Goal: Task Accomplishment & Management: Manage account settings

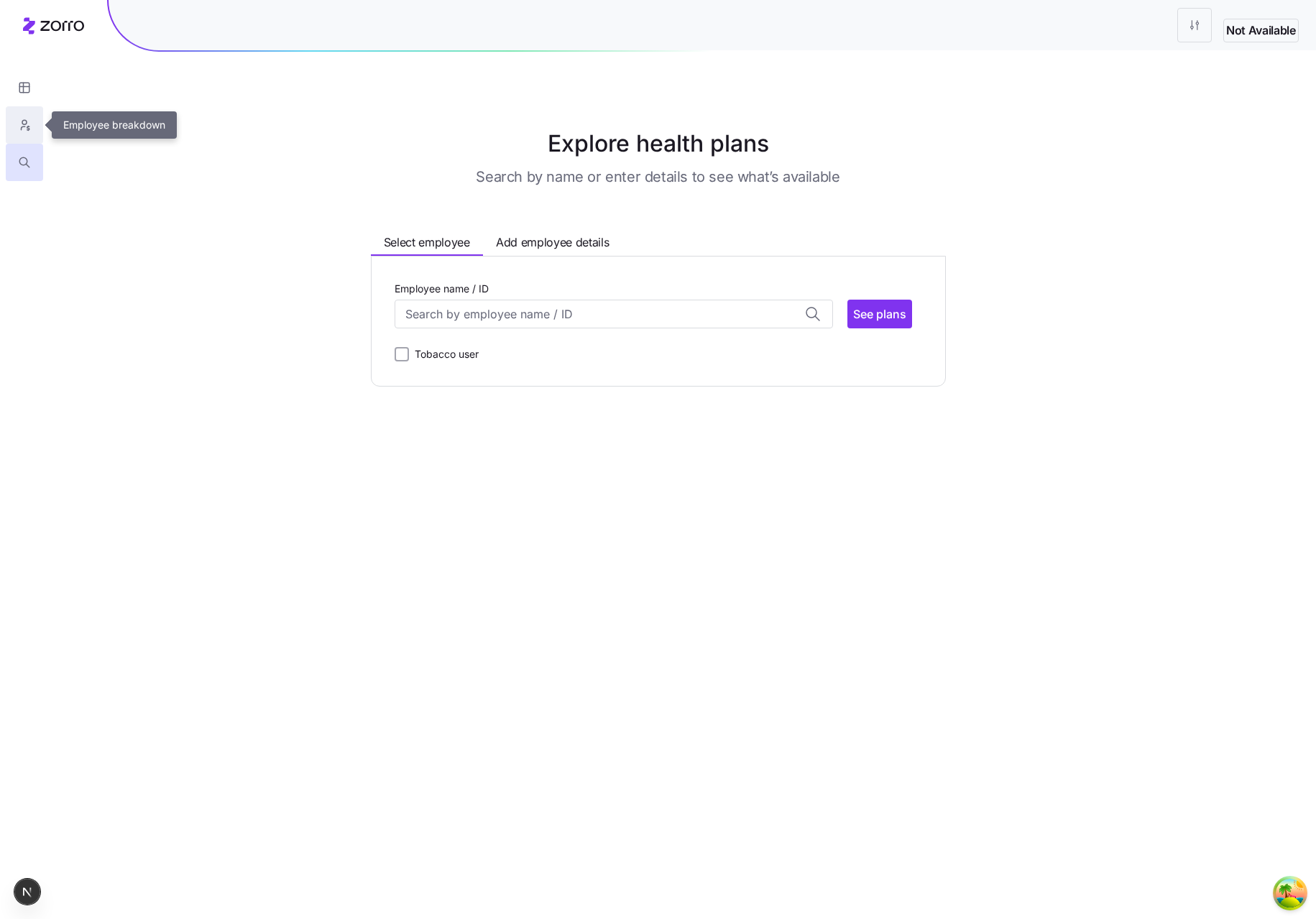
click at [26, 114] on button "button" at bounding box center [25, 125] width 38 height 38
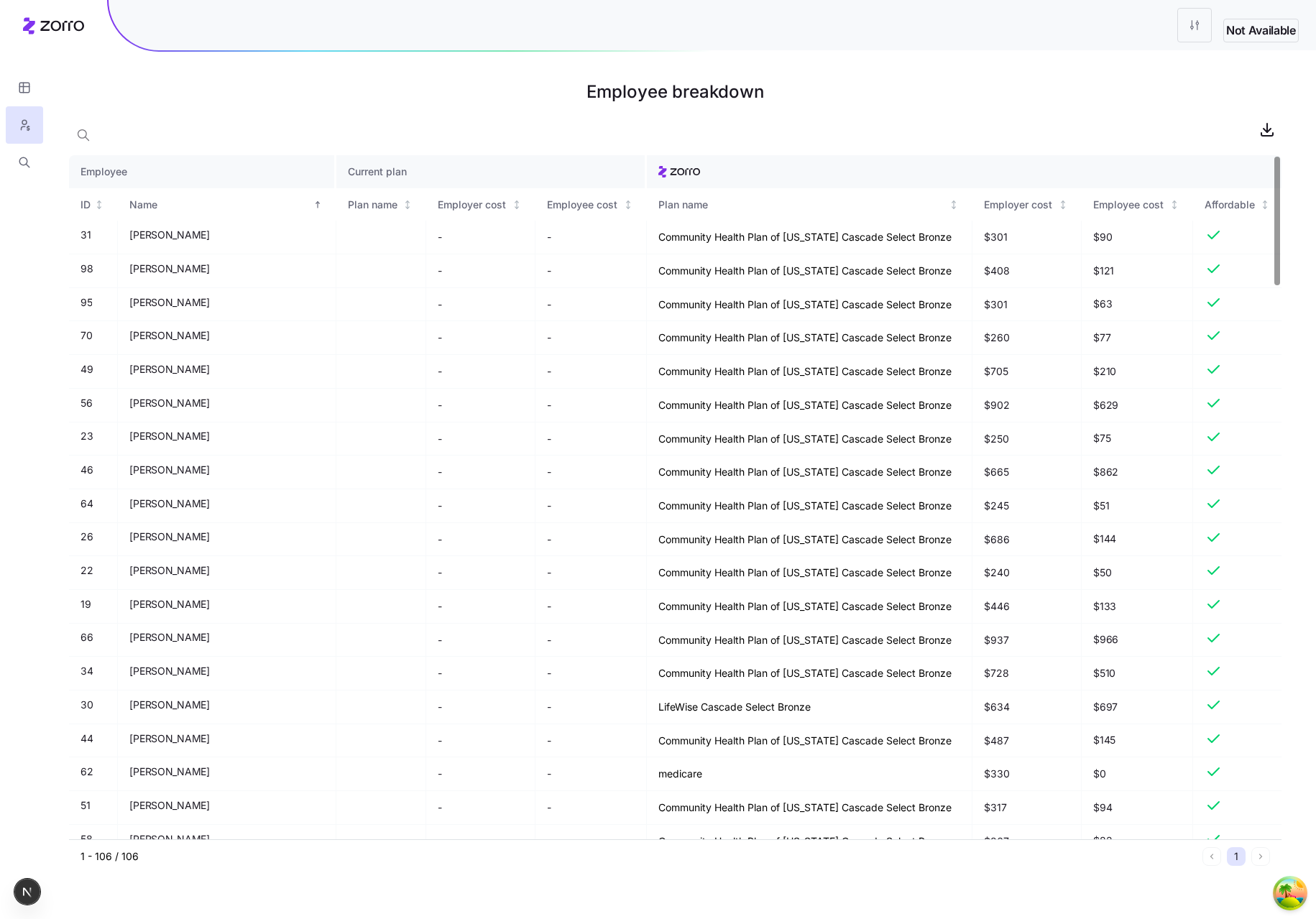
click at [1252, 132] on div at bounding box center [675, 129] width 1213 height 29
click at [1255, 132] on span "button" at bounding box center [1267, 129] width 27 height 27
click at [75, 143] on span "button" at bounding box center [83, 134] width 27 height 27
click at [570, 136] on div at bounding box center [675, 129] width 1213 height 29
click at [341, 135] on icon "button" at bounding box center [344, 132] width 16 height 17
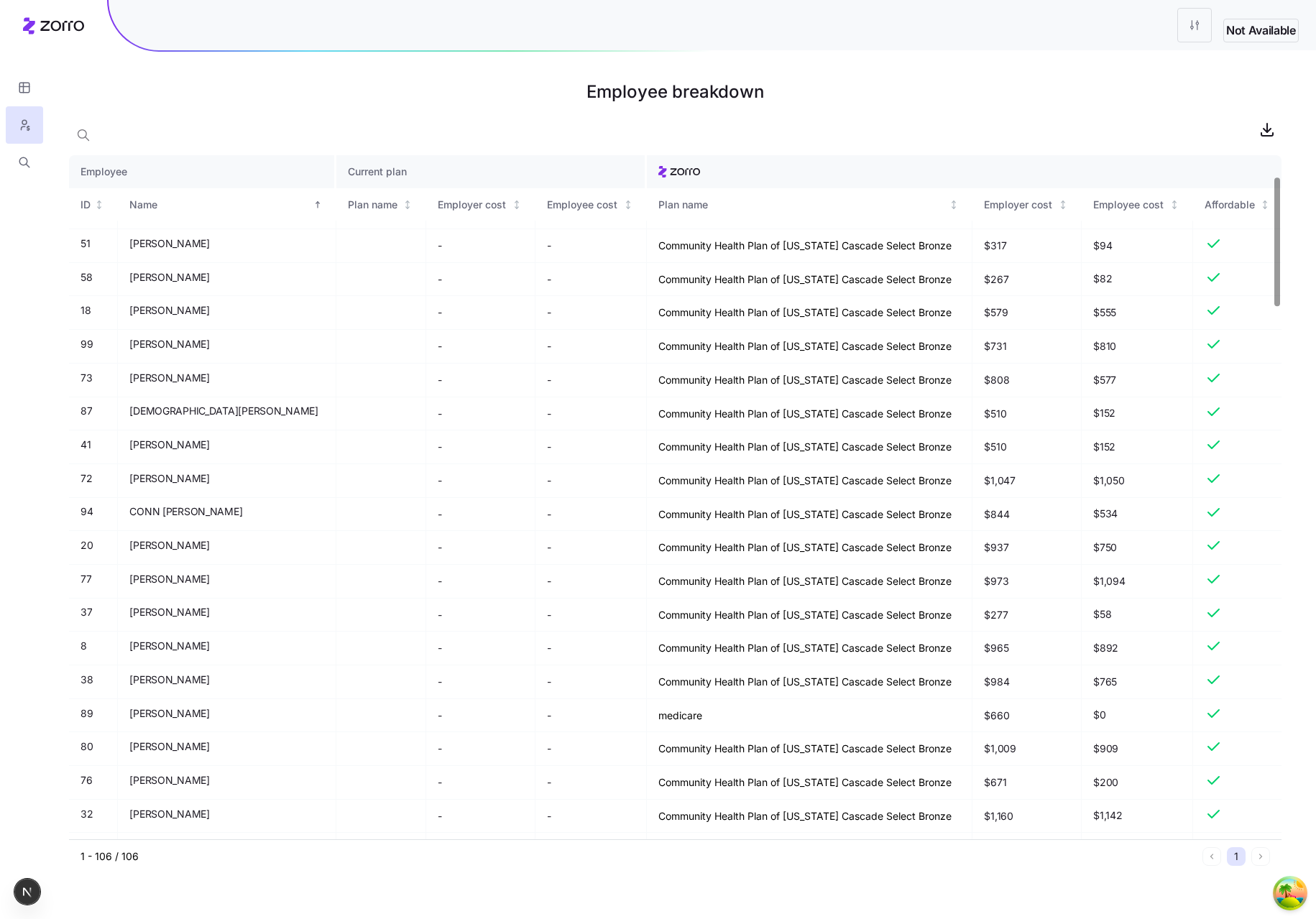
scroll to position [575, 0]
